Goal: Use online tool/utility: Use online tool/utility

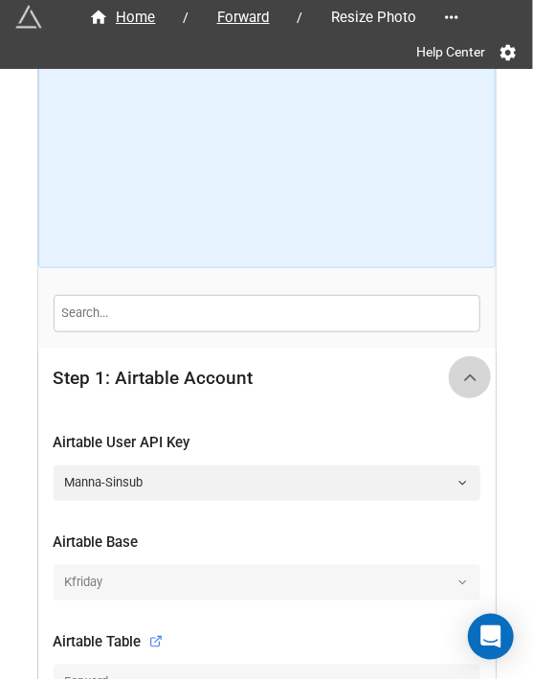
click at [462, 371] on icon at bounding box center [470, 378] width 20 height 20
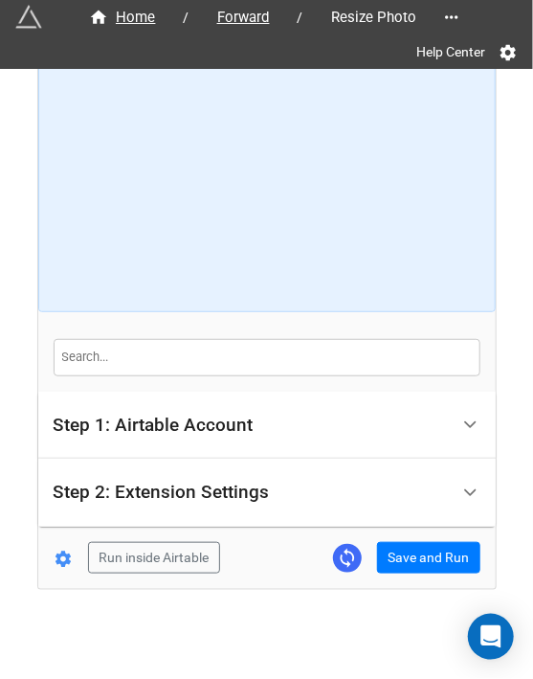
scroll to position [53, 0]
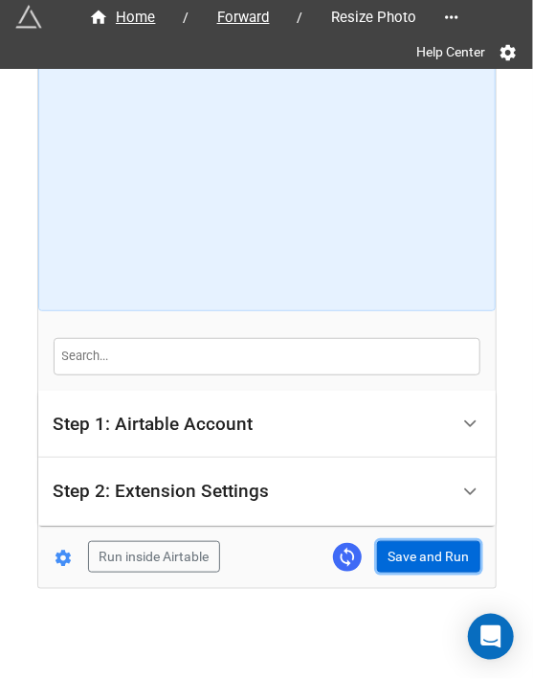
drag, startPoint x: 417, startPoint y: 549, endPoint x: 511, endPoint y: 500, distance: 105.8
click at [417, 550] on button "Save and Run" at bounding box center [428, 557] width 103 height 33
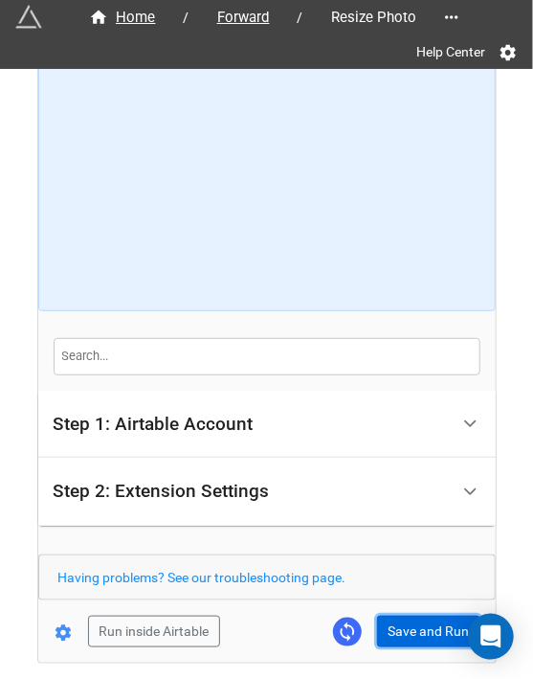
click at [387, 616] on button "Save and Run" at bounding box center [428, 632] width 103 height 33
click at [432, 638] on button "Save and Run" at bounding box center [428, 632] width 103 height 33
click at [402, 622] on button "Save and Run" at bounding box center [428, 632] width 103 height 33
click at [424, 624] on button "Save and Run" at bounding box center [428, 632] width 103 height 33
click at [394, 632] on button "Save and Run" at bounding box center [428, 632] width 103 height 33
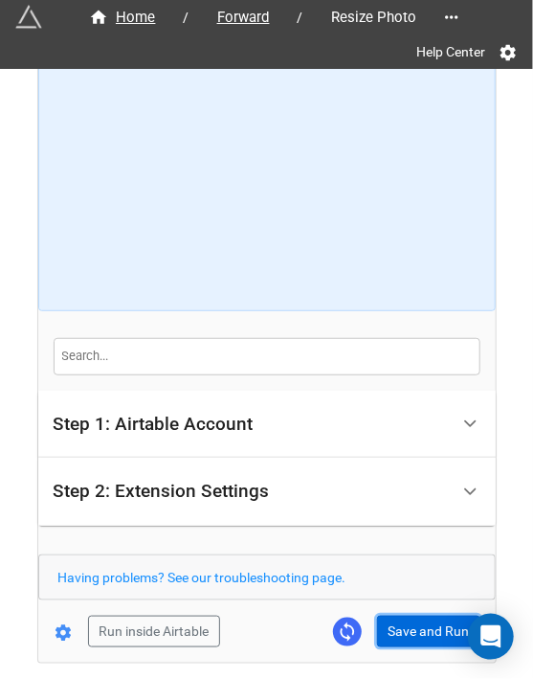
click at [408, 616] on button "Save and Run" at bounding box center [428, 632] width 103 height 33
click at [406, 616] on button "Save and Run" at bounding box center [428, 632] width 103 height 33
click at [426, 626] on button "Save and Run" at bounding box center [428, 632] width 103 height 33
click at [406, 634] on button "Save and Run" at bounding box center [428, 632] width 103 height 33
click at [417, 631] on button "Save and Run" at bounding box center [428, 632] width 103 height 33
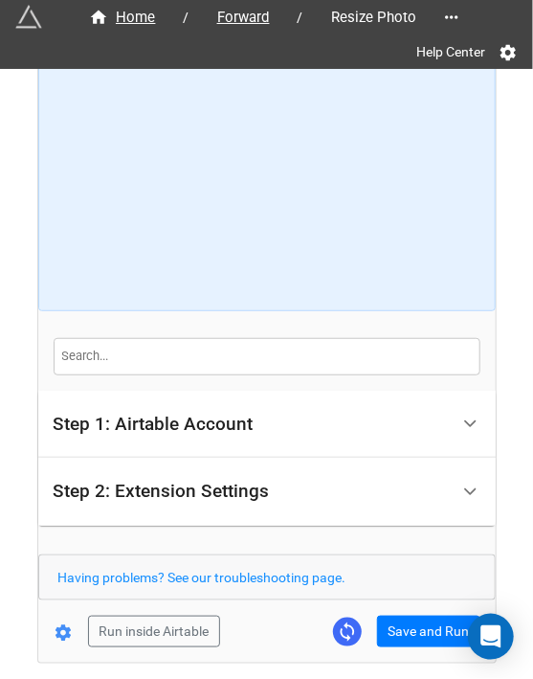
click at [426, 650] on div "Home / Forward / Resize Photo Help Center How to Setup Step 1: Airtable Account…" at bounding box center [267, 339] width 458 height 645
click at [406, 611] on form "How to Setup Step 1: Airtable Account Airtable User API Key Manna-Sinsub Airtab…" at bounding box center [267, 340] width 458 height 615
click at [419, 610] on form "How to Setup Step 1: Airtable Account Airtable User API Key Manna-Sinsub Airtab…" at bounding box center [267, 340] width 458 height 615
click at [410, 625] on button "Save and Run" at bounding box center [428, 632] width 103 height 33
click at [402, 632] on button "Save and Run" at bounding box center [428, 632] width 103 height 33
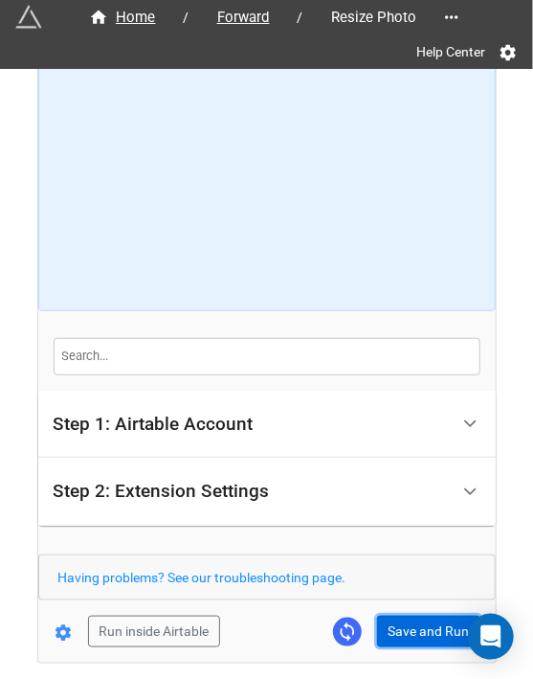
click at [398, 635] on button "Save and Run" at bounding box center [428, 632] width 103 height 33
click at [428, 623] on button "Save and Run" at bounding box center [428, 632] width 103 height 33
click at [414, 628] on button "Save and Run" at bounding box center [428, 632] width 103 height 33
click at [429, 634] on button "Save and Run" at bounding box center [428, 632] width 103 height 33
click at [394, 627] on button "Save and Run" at bounding box center [428, 632] width 103 height 33
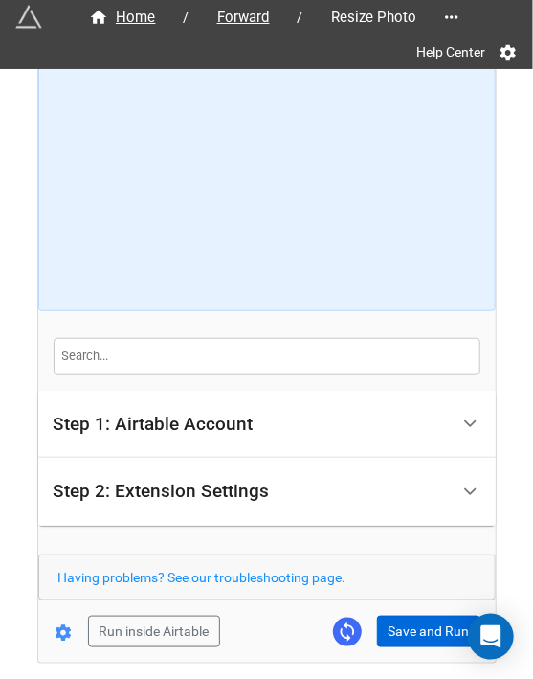
click at [414, 625] on form "How to Setup Step 1: Airtable Account Airtable User API Key Manna-Sinsub Airtab…" at bounding box center [267, 340] width 458 height 615
click at [418, 644] on div "Home / Forward / Resize Photo Help Center How to Setup Step 1: Airtable Account…" at bounding box center [267, 339] width 458 height 645
click at [418, 637] on button "Save and Run" at bounding box center [428, 632] width 103 height 33
drag, startPoint x: 415, startPoint y: 633, endPoint x: 514, endPoint y: 639, distance: 98.8
click at [415, 633] on button "Save and Run" at bounding box center [428, 632] width 103 height 33
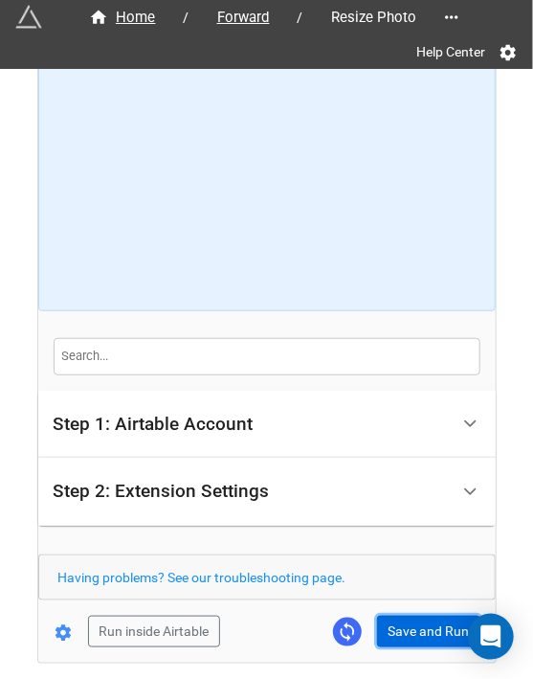
click at [421, 621] on button "Save and Run" at bounding box center [428, 632] width 103 height 33
click at [414, 610] on form "How to Setup Step 1: Airtable Account Airtable User API Key Manna-Sinsub Airtab…" at bounding box center [267, 340] width 458 height 615
click at [415, 624] on button "Save and Run" at bounding box center [428, 632] width 103 height 33
drag, startPoint x: 398, startPoint y: 621, endPoint x: 429, endPoint y: 612, distance: 32.1
click at [398, 621] on button "Save and Run" at bounding box center [428, 632] width 103 height 33
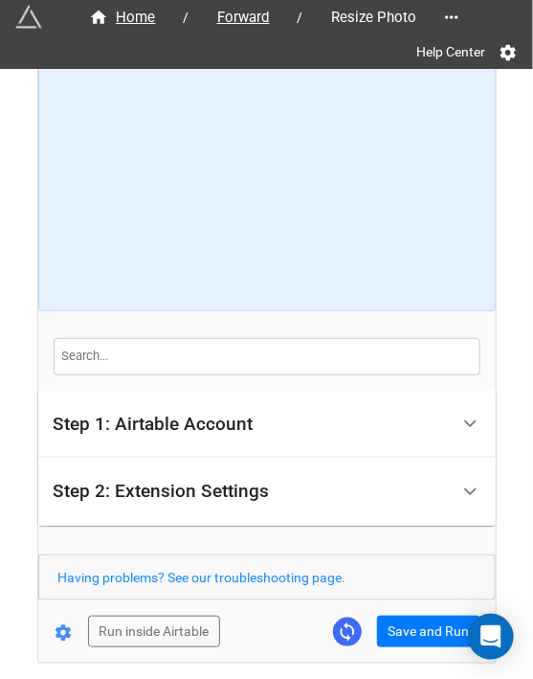
click at [429, 645] on div "Home / Forward / Resize Photo Help Center How to Setup Step 1: Airtable Account…" at bounding box center [267, 339] width 458 height 645
click at [425, 621] on button "Save and Run" at bounding box center [428, 632] width 103 height 33
click at [427, 617] on button "Save and Run" at bounding box center [428, 632] width 103 height 33
click at [404, 619] on button "Save and Run" at bounding box center [428, 632] width 103 height 33
click at [414, 617] on button "Save and Run" at bounding box center [428, 632] width 103 height 33
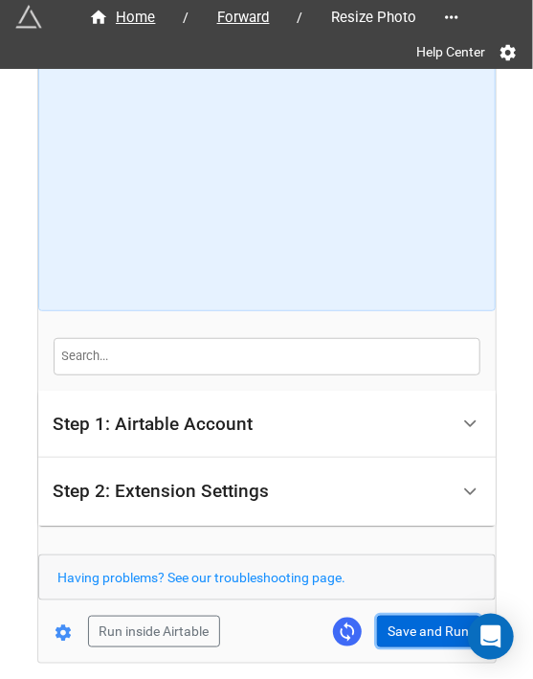
click at [396, 634] on button "Save and Run" at bounding box center [428, 632] width 103 height 33
click at [391, 620] on button "Save and Run" at bounding box center [428, 632] width 103 height 33
drag, startPoint x: 394, startPoint y: 625, endPoint x: 529, endPoint y: 587, distance: 140.3
click at [394, 625] on button "Save and Run" at bounding box center [428, 632] width 103 height 33
click at [431, 632] on button "Save and Run" at bounding box center [428, 632] width 103 height 33
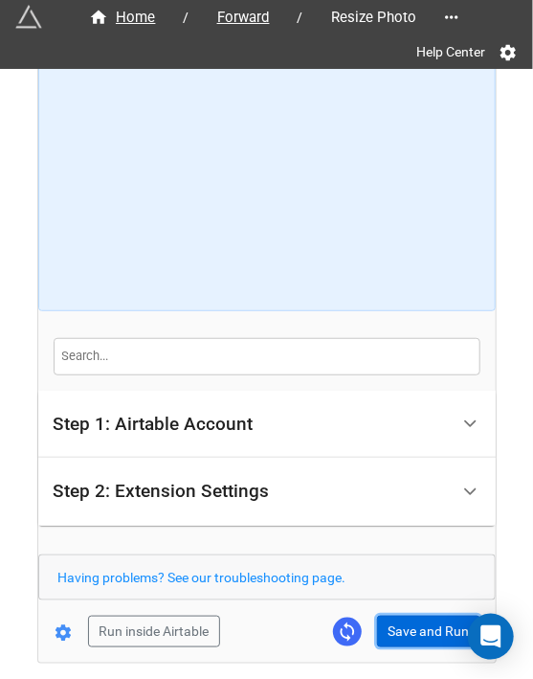
click at [415, 639] on button "Save and Run" at bounding box center [428, 632] width 103 height 33
click at [383, 630] on button "Save and Run" at bounding box center [428, 632] width 103 height 33
click at [425, 627] on button "Save and Run" at bounding box center [428, 632] width 103 height 33
drag, startPoint x: 406, startPoint y: 641, endPoint x: 505, endPoint y: 641, distance: 98.6
click at [406, 641] on button "Save and Run" at bounding box center [428, 632] width 103 height 33
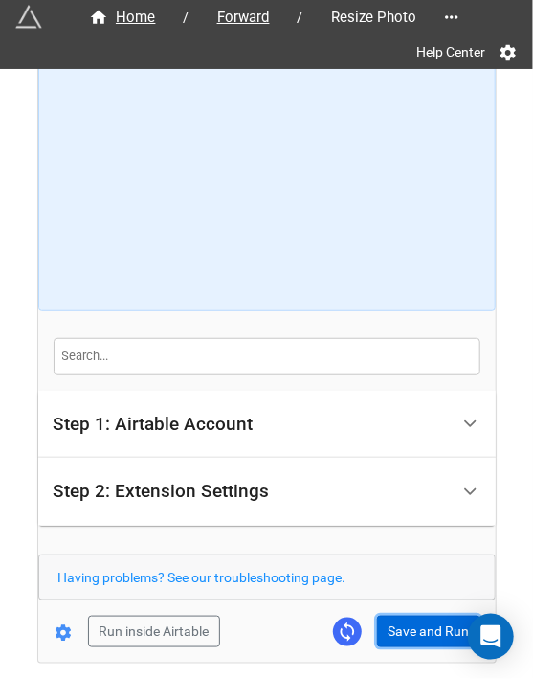
click at [384, 630] on button "Save and Run" at bounding box center [428, 632] width 103 height 33
